Goal: Find specific page/section: Find specific page/section

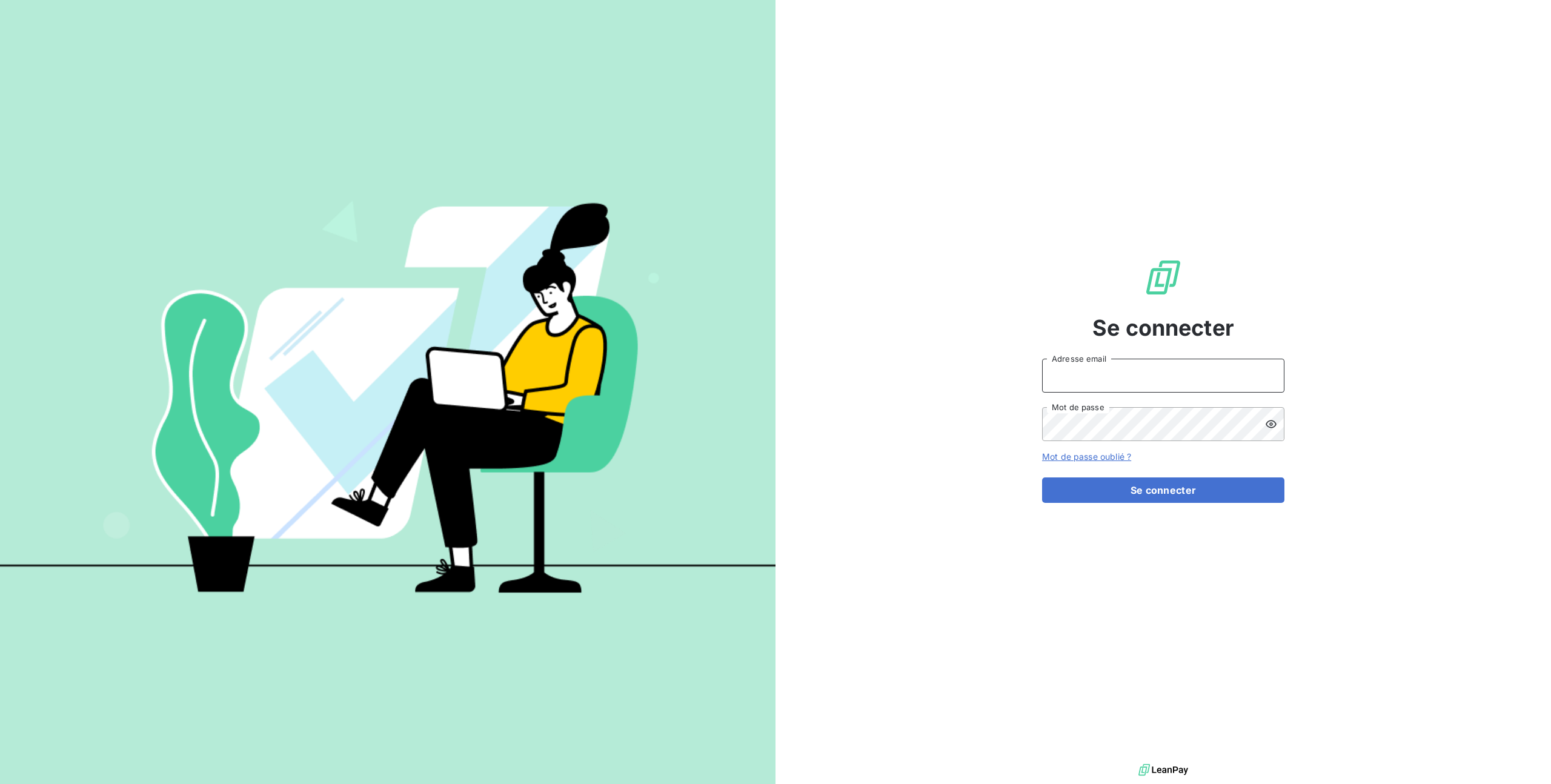
click at [1114, 376] on input "Adresse email" at bounding box center [1163, 375] width 242 height 34
click at [0, 783] on com-1password-button at bounding box center [0, 784] width 0 height 0
type input "jeansebastien@derniercri.io"
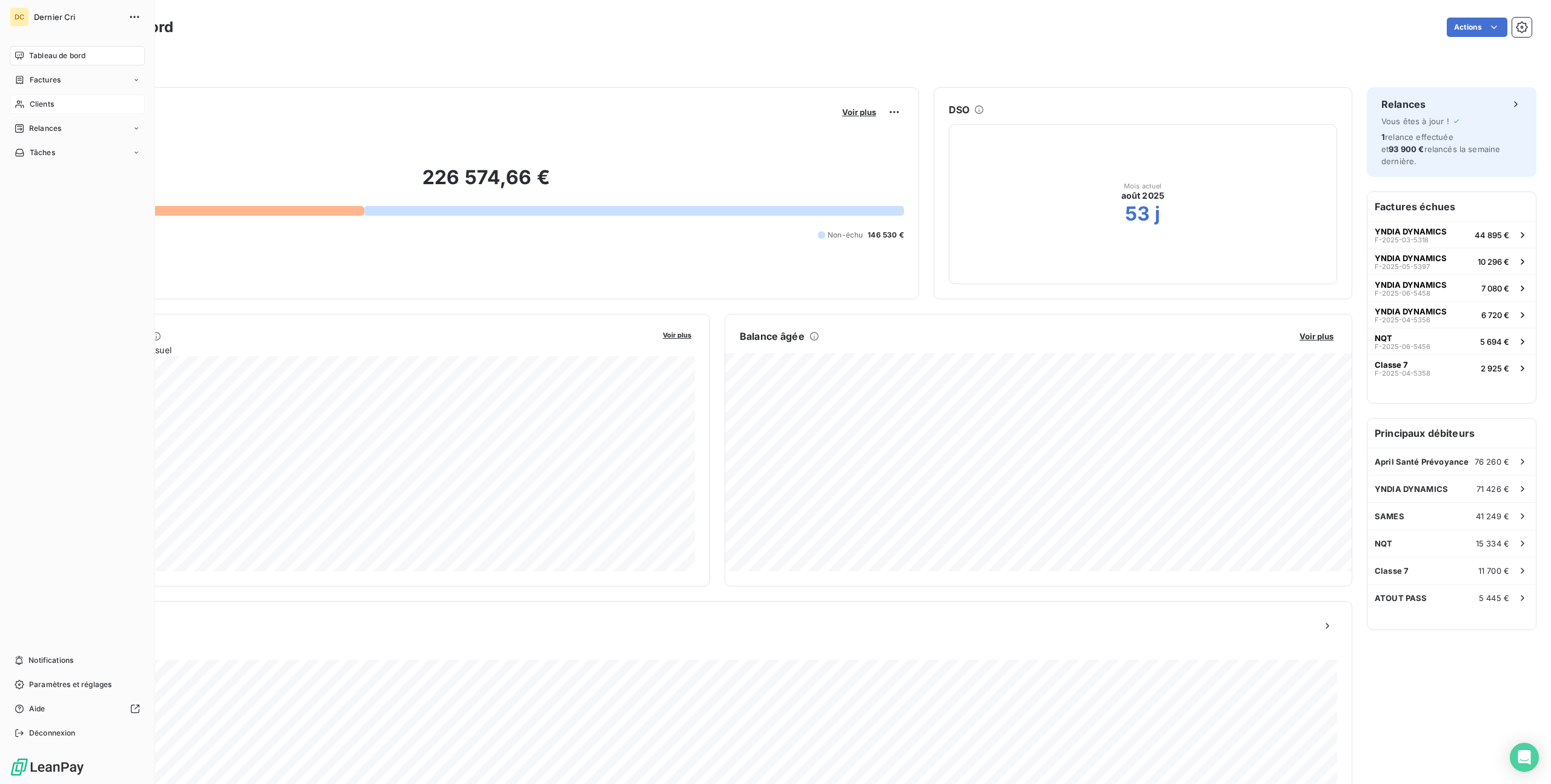
click at [45, 106] on span "Clients" at bounding box center [41, 104] width 25 height 11
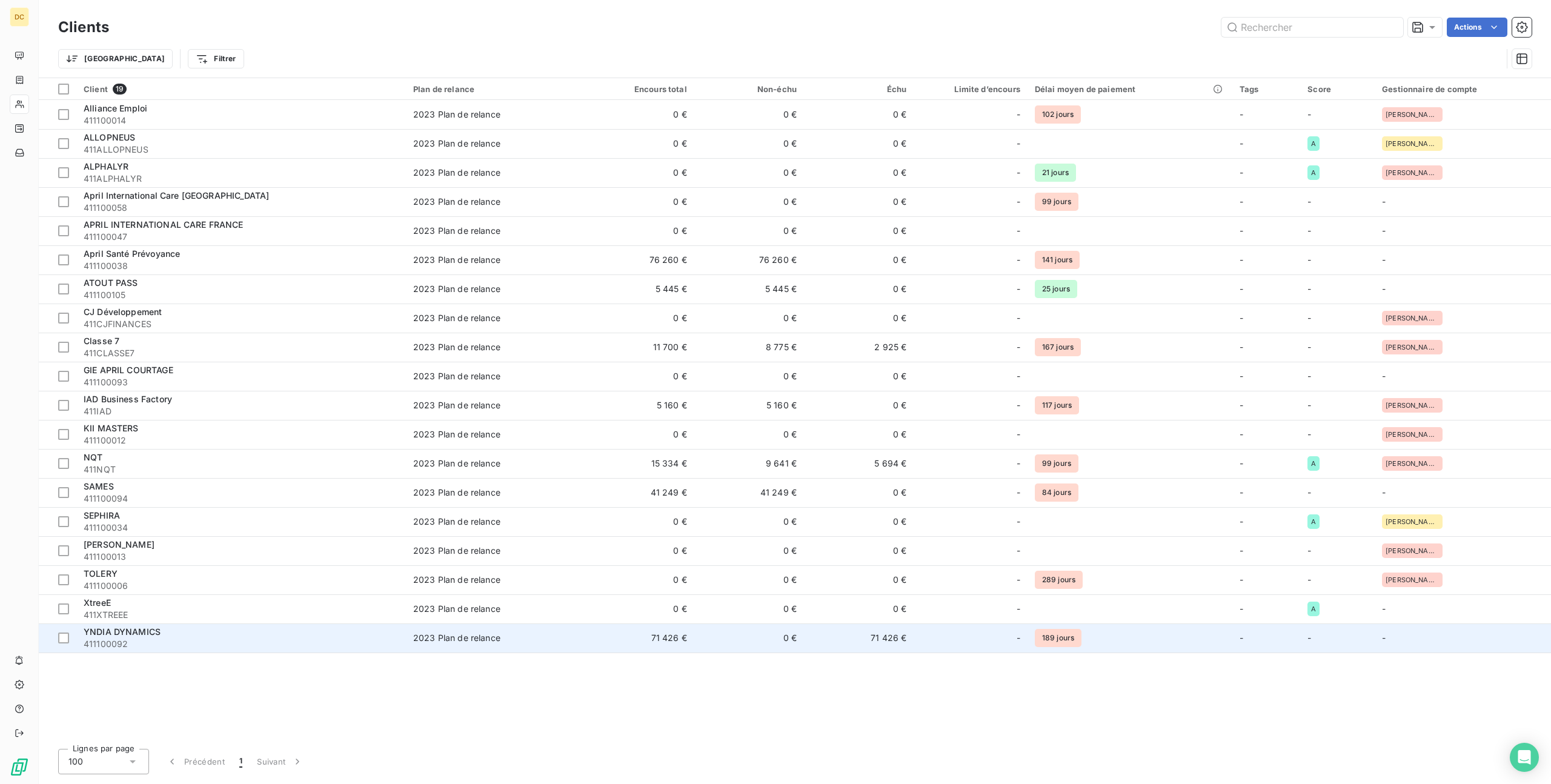
click at [213, 632] on div "YNDIA DYNAMICS" at bounding box center [241, 631] width 315 height 12
